Goal: Task Accomplishment & Management: Manage account settings

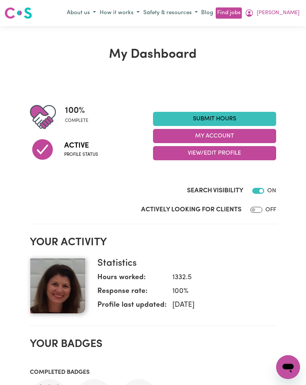
click at [252, 135] on button "My Account" at bounding box center [214, 136] width 123 height 14
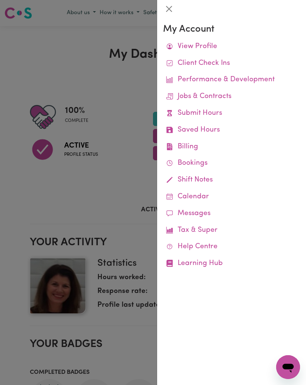
click at [220, 130] on link "Saved Hours" at bounding box center [231, 130] width 137 height 17
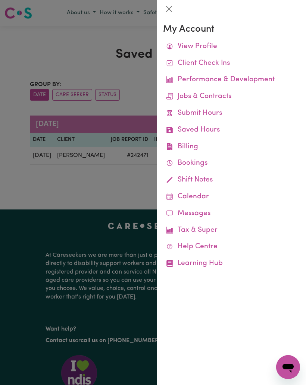
click at [136, 153] on div at bounding box center [153, 192] width 306 height 385
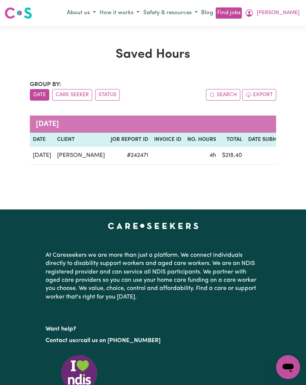
click at [212, 154] on span "4h" at bounding box center [212, 155] width 7 height 6
click at [108, 153] on td "# 242471" at bounding box center [129, 156] width 43 height 18
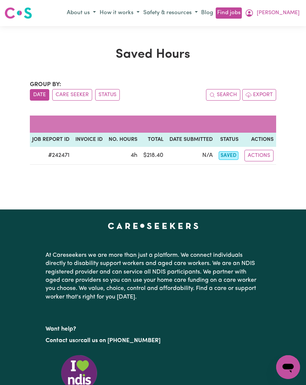
scroll to position [0, 78]
click at [266, 155] on button "Actions" at bounding box center [258, 156] width 29 height 12
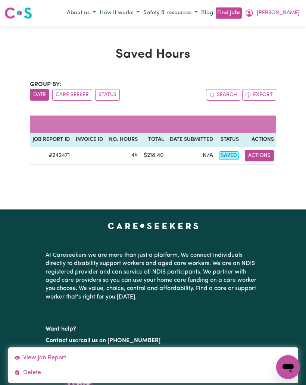
click at [263, 153] on button "Actions" at bounding box center [258, 156] width 29 height 12
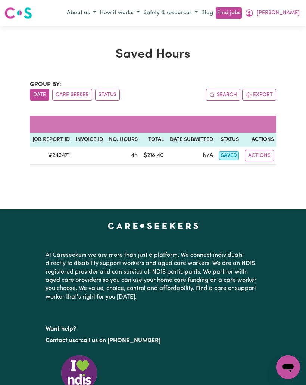
click at [259, 154] on button "Actions" at bounding box center [258, 156] width 29 height 12
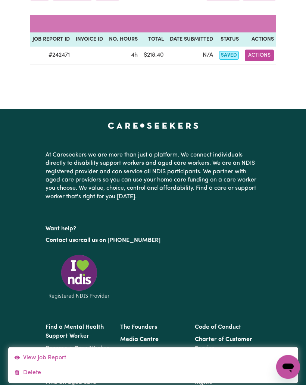
scroll to position [110, 0]
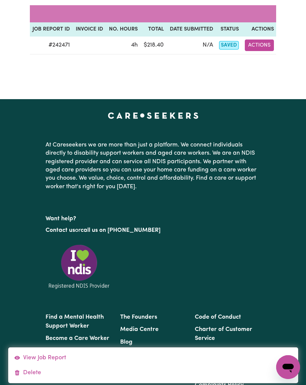
click at [61, 365] on link "View Job Report" at bounding box center [153, 357] width 290 height 15
select select "pm"
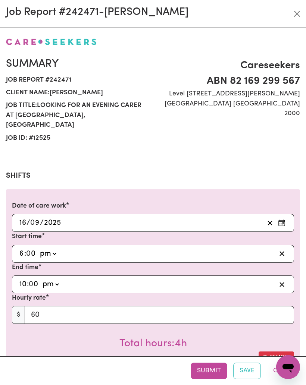
select select "60-Weekday"
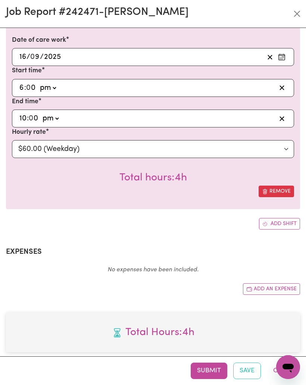
scroll to position [165, 0]
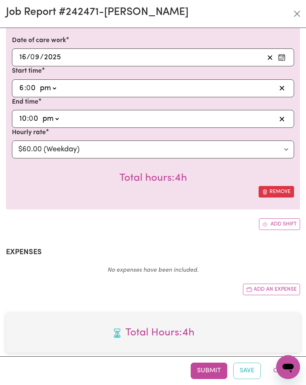
click at [210, 368] on button "Submit" at bounding box center [208, 371] width 37 height 16
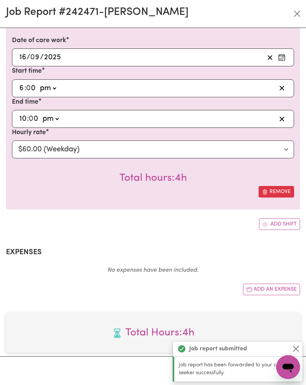
click at [297, 351] on button "Close" at bounding box center [295, 348] width 9 height 9
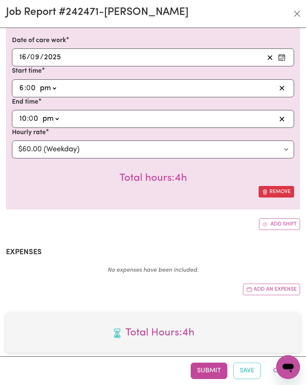
click at [273, 369] on button "Close" at bounding box center [282, 371] width 33 height 16
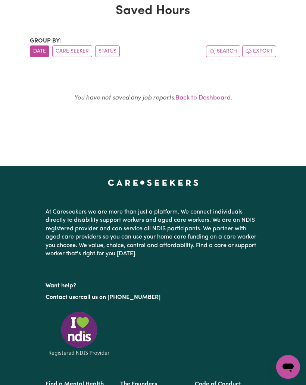
scroll to position [0, 0]
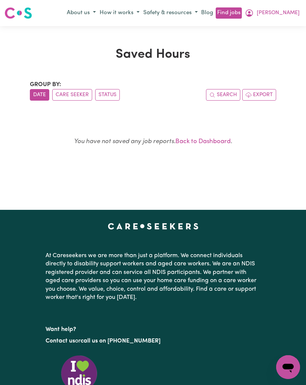
click at [291, 10] on span "Janet" at bounding box center [277, 13] width 43 height 8
click at [274, 26] on link "My Account" at bounding box center [271, 27] width 59 height 14
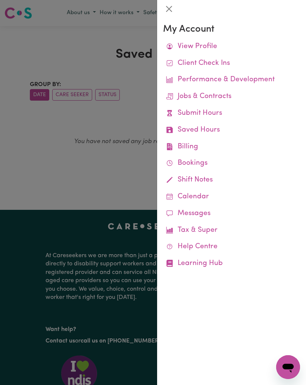
click at [0, 0] on link "Job Reports" at bounding box center [0, 0] width 0 height 0
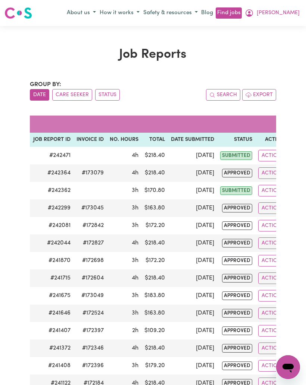
scroll to position [0, 129]
click at [296, 7] on button "Janet" at bounding box center [272, 13] width 59 height 13
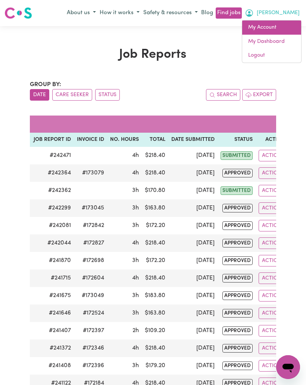
click at [274, 26] on link "My Account" at bounding box center [271, 27] width 59 height 14
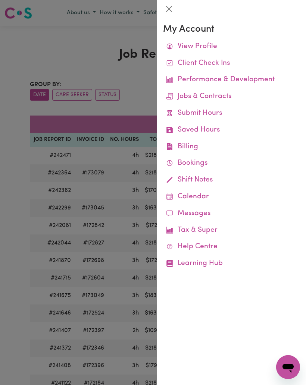
click at [0, 0] on link "Remittances" at bounding box center [0, 0] width 0 height 0
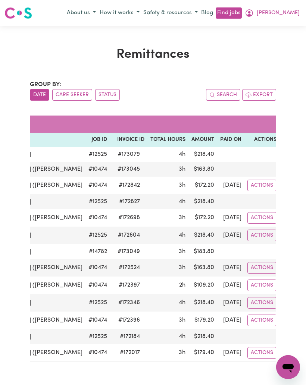
scroll to position [0, 74]
